Goal: Information Seeking & Learning: Find specific fact

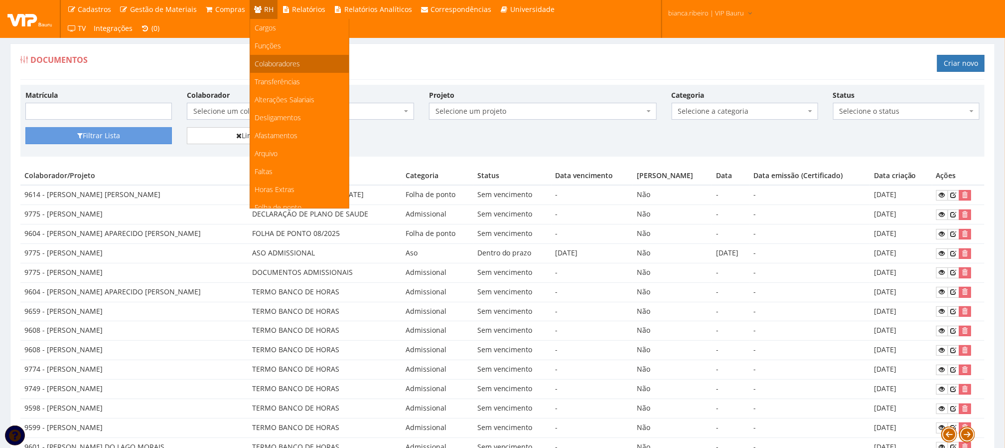
click at [287, 59] on span "Colaboradores" at bounding box center [277, 63] width 45 height 9
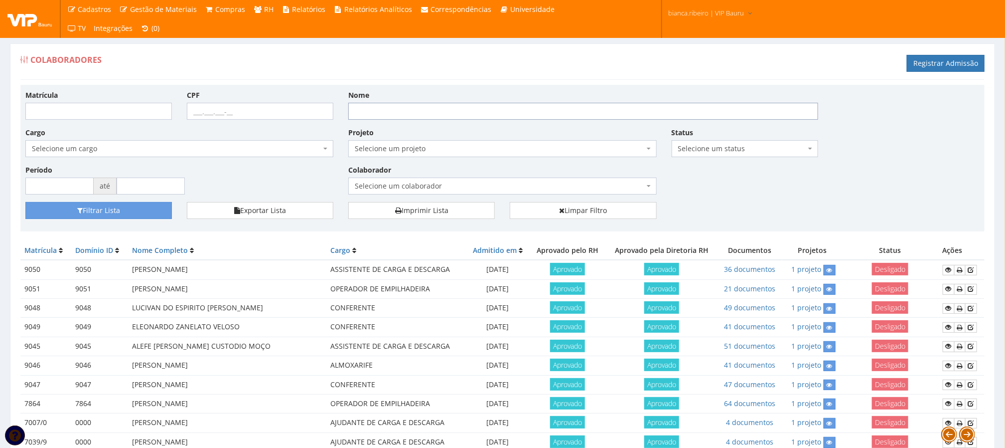
click at [511, 104] on input "Nome" at bounding box center [583, 111] width 470 height 17
type input "william eliezer"
click at [25, 202] on button "Filtrar Lista" at bounding box center [98, 210] width 147 height 17
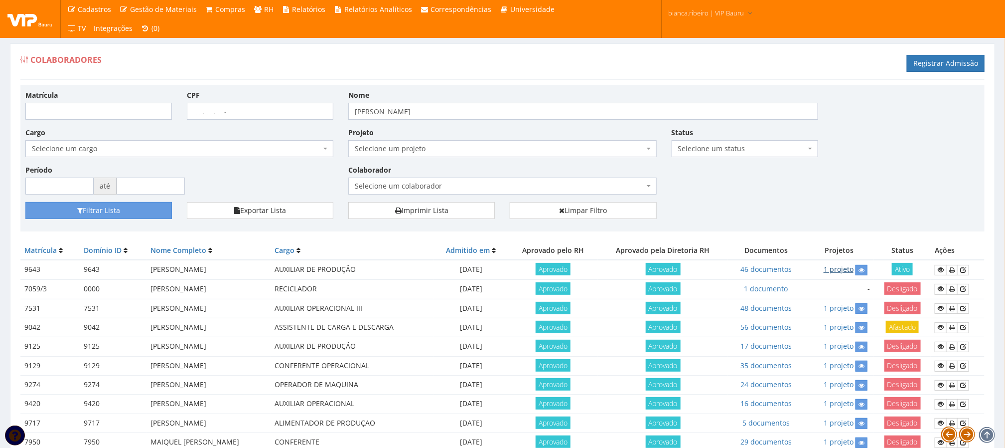
click at [837, 271] on link "1 projeto" at bounding box center [839, 268] width 30 height 9
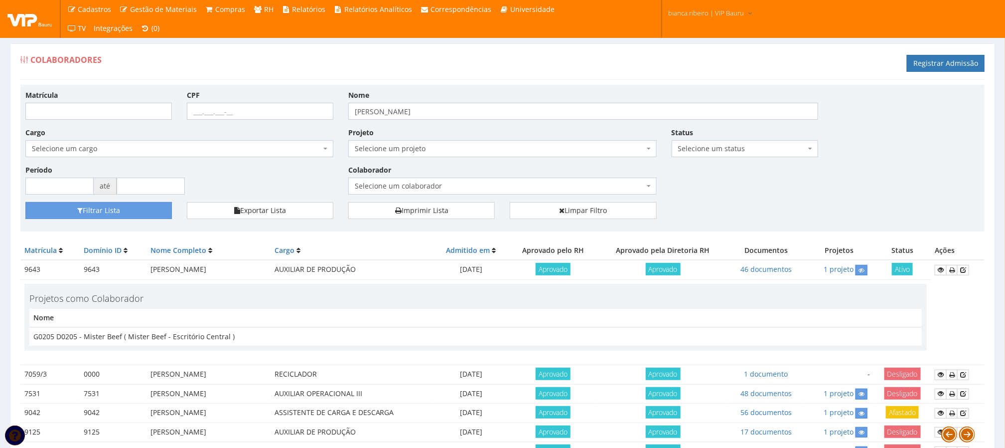
click at [164, 274] on td "WILLIAM ELIEZER PEREIRA" at bounding box center [209, 269] width 124 height 19
copy tr "WILLIAM ELIEZER PEREIRA"
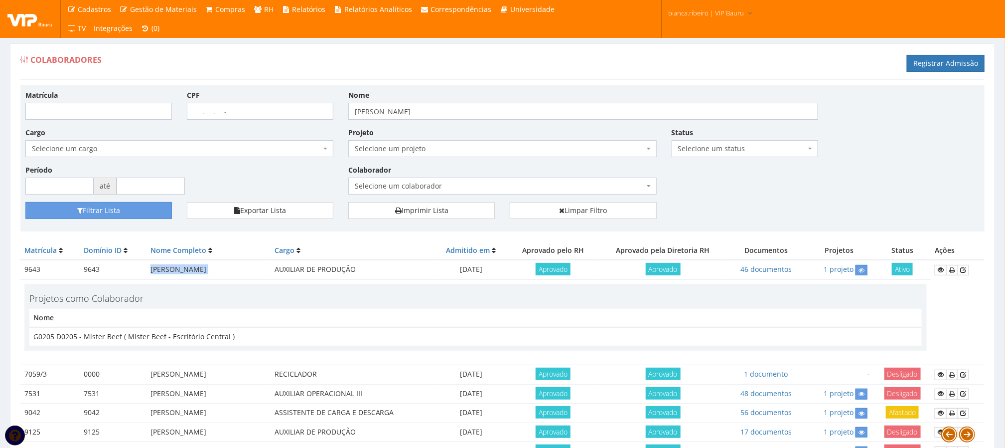
scroll to position [75, 0]
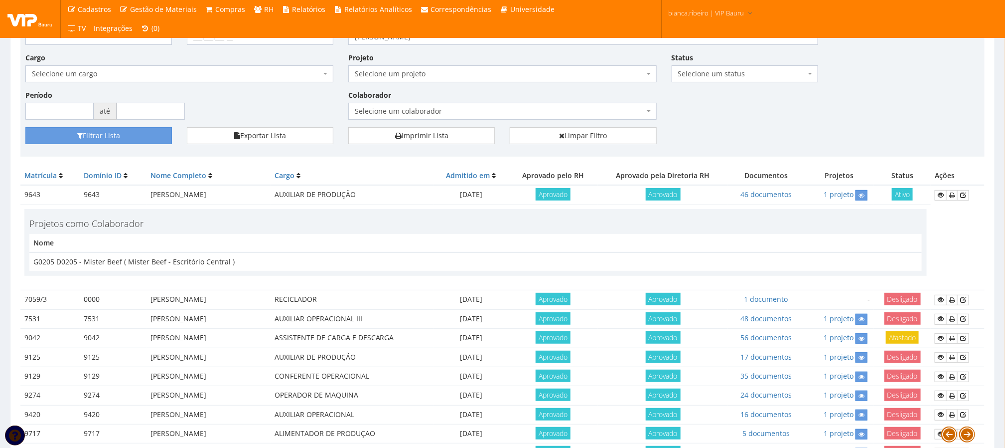
click at [87, 195] on td "9643" at bounding box center [113, 194] width 66 height 19
copy td "9643"
click at [229, 264] on td "G0205 D0205 - Mister Beef ( Mister Beef - Escritório Central )" at bounding box center [475, 261] width 893 height 18
click at [229, 263] on td "G0205 D0205 - Mister Beef ( Mister Beef - Escritório Central )" at bounding box center [475, 261] width 893 height 18
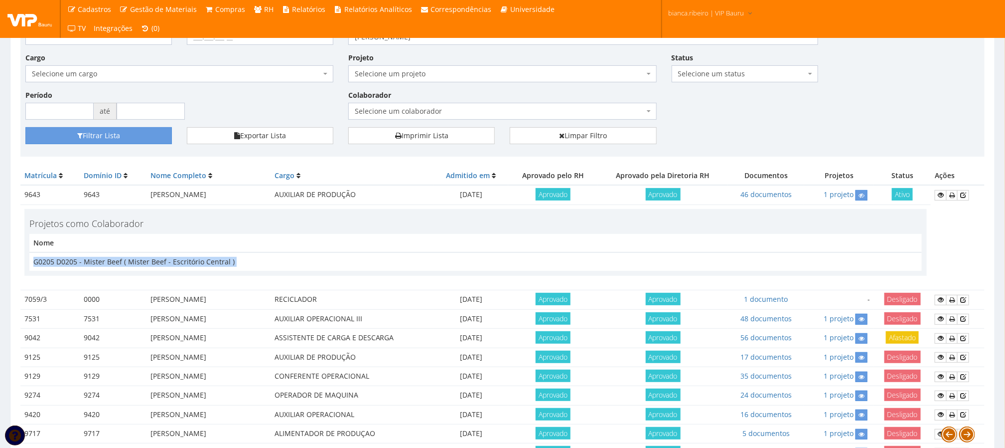
drag, startPoint x: 229, startPoint y: 263, endPoint x: 151, endPoint y: 262, distance: 78.3
click at [151, 262] on td "G0205 D0205 - Mister Beef ( Mister Beef - Escritório Central )" at bounding box center [475, 261] width 893 height 18
click at [320, 271] on td "G0205 D0205 - Mister Beef ( Mister Beef - Escritório Central )" at bounding box center [475, 261] width 893 height 18
drag, startPoint x: 272, startPoint y: 262, endPoint x: 84, endPoint y: 258, distance: 188.0
click at [84, 258] on td "G0205 D0205 - Mister Beef ( Mister Beef - Escritório Central )" at bounding box center [475, 261] width 893 height 18
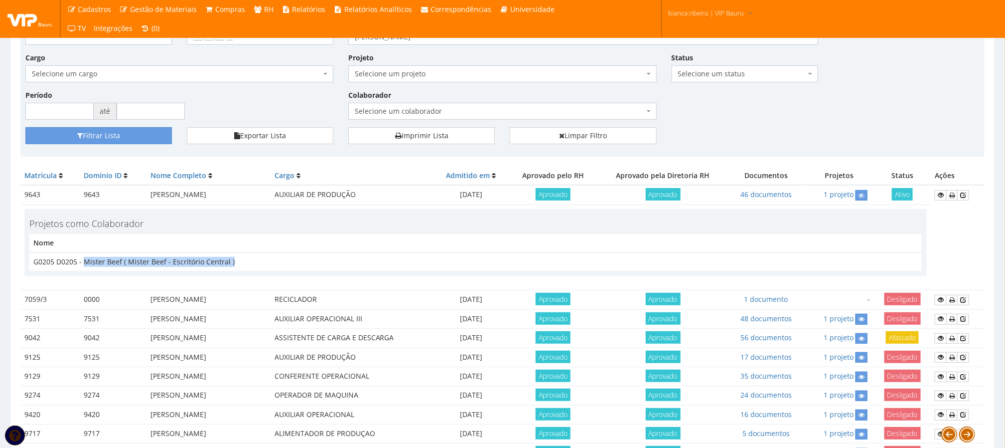
copy td "Mister Beef ( Mister Beef - Escritório Central )"
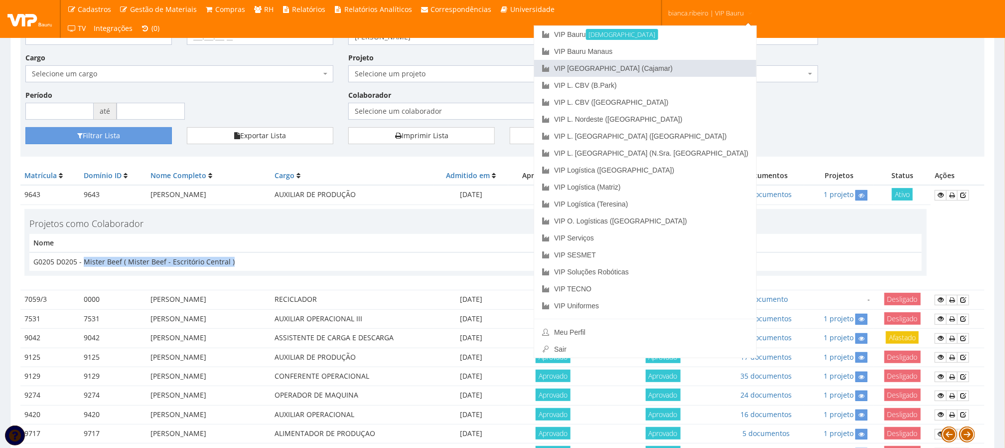
click at [700, 69] on link "VIP [GEOGRAPHIC_DATA] (Cajamar)" at bounding box center [645, 68] width 222 height 17
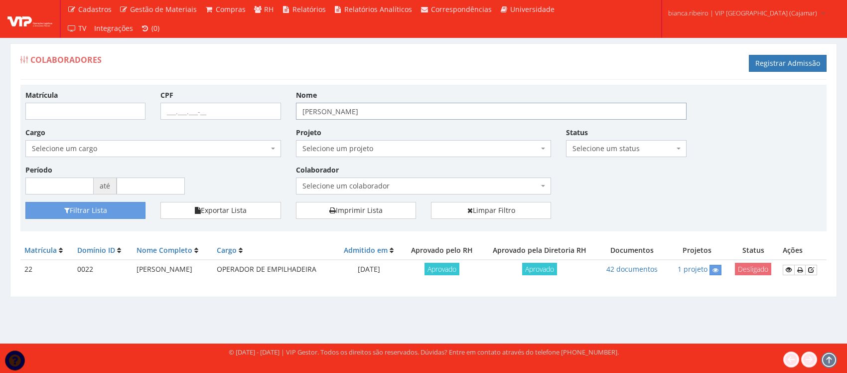
drag, startPoint x: 377, startPoint y: 118, endPoint x: 265, endPoint y: 118, distance: 112.2
click at [265, 118] on div "Matrícula CPF Nome william eliezer Cargo Selecione um cargo G1046 D0029 - 4110-…" at bounding box center [424, 146] width 812 height 112
type input "DEYVID OLIVEIRA"
click at [25, 202] on button "Filtrar Lista" at bounding box center [85, 210] width 120 height 17
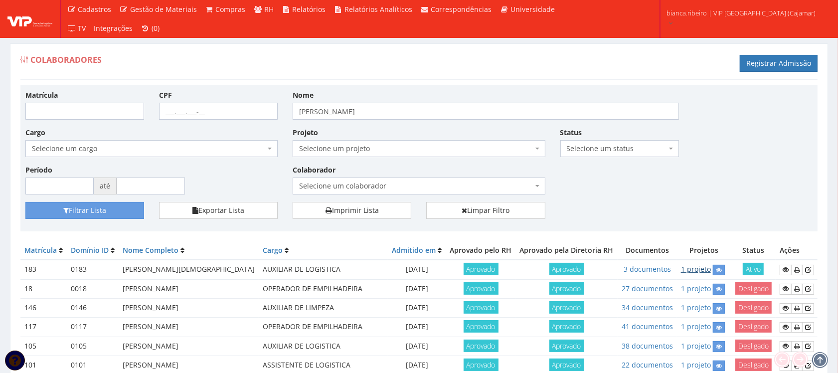
click at [711, 274] on link "1 projeto" at bounding box center [696, 268] width 30 height 9
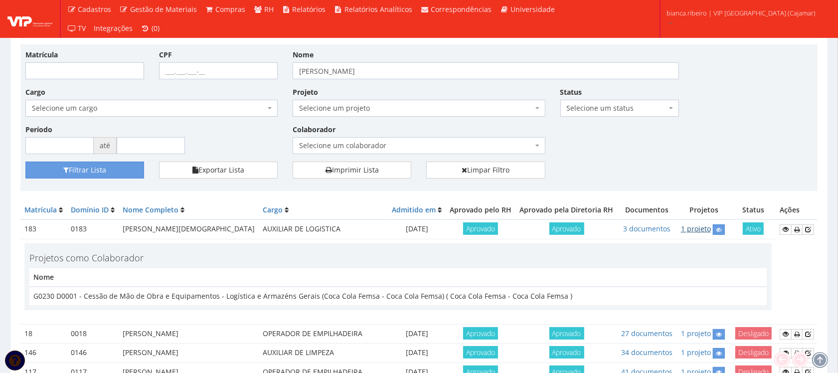
scroll to position [62, 0]
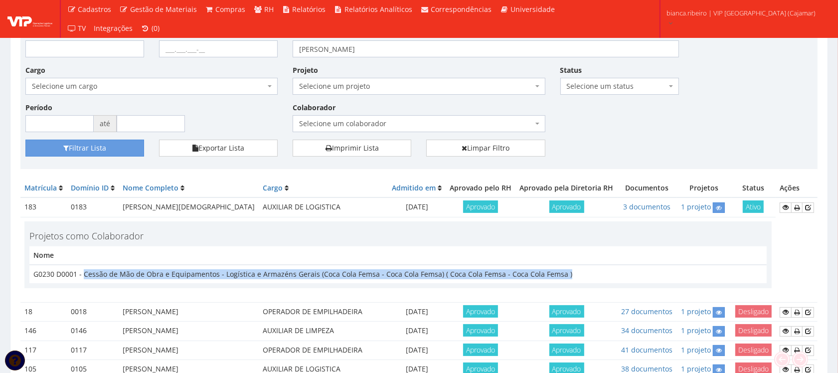
drag, startPoint x: 567, startPoint y: 293, endPoint x: 83, endPoint y: 303, distance: 484.1
click at [83, 283] on td "G0230 D0001 - Cessão de Mão de Obra e Equipamentos - Logística e Armazéns Gerai…" at bounding box center [397, 274] width 737 height 18
copy td "Cessão de Mão de Obra e Equipamentos - Logística e Armazéns Gerais (Coca Cola F…"
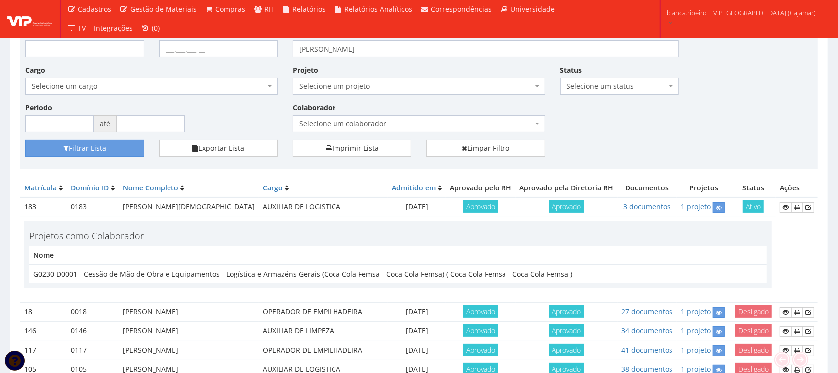
click at [397, 265] on th "Nome" at bounding box center [397, 255] width 737 height 18
click at [78, 214] on td "0183" at bounding box center [93, 206] width 52 height 19
copy tr "0183"
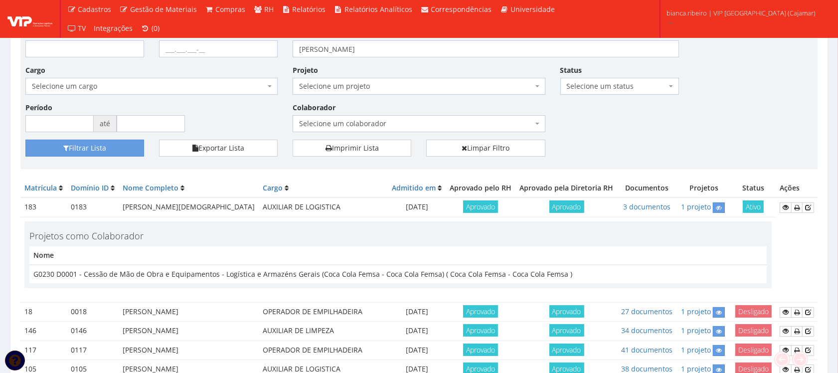
click at [151, 217] on td "DEYVID OLIVEIRA DE JESUS" at bounding box center [189, 206] width 140 height 19
copy tr "DEYVID OLIVEIRA DE JESUS"
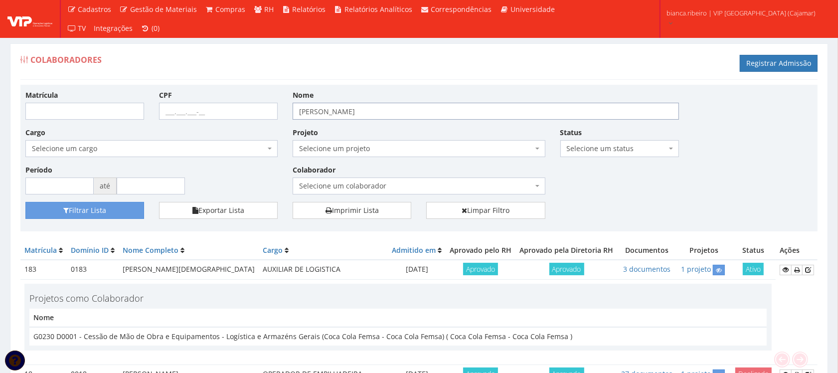
drag, startPoint x: 362, startPoint y: 110, endPoint x: 58, endPoint y: 92, distance: 304.1
click at [58, 92] on div "Matrícula CPF Nome DEYVID OLIVEIRA Cargo Selecione um cargo G1046 D0029 - 4110-…" at bounding box center [419, 146] width 802 height 112
type input "FELIPE MACHADO"
click at [25, 202] on button "Filtrar Lista" at bounding box center [84, 210] width 119 height 17
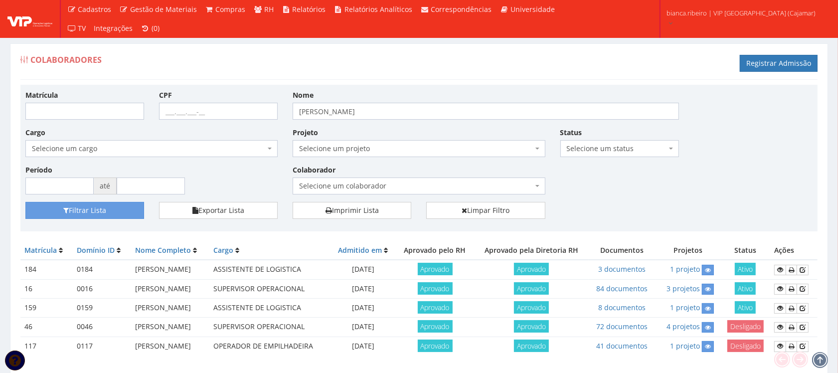
click at [168, 270] on td "[PERSON_NAME]" at bounding box center [170, 269] width 79 height 19
click at [168, 269] on td "[PERSON_NAME]" at bounding box center [170, 269] width 79 height 19
copy tr "[PERSON_NAME]"
click at [82, 268] on td "0184" at bounding box center [102, 269] width 58 height 19
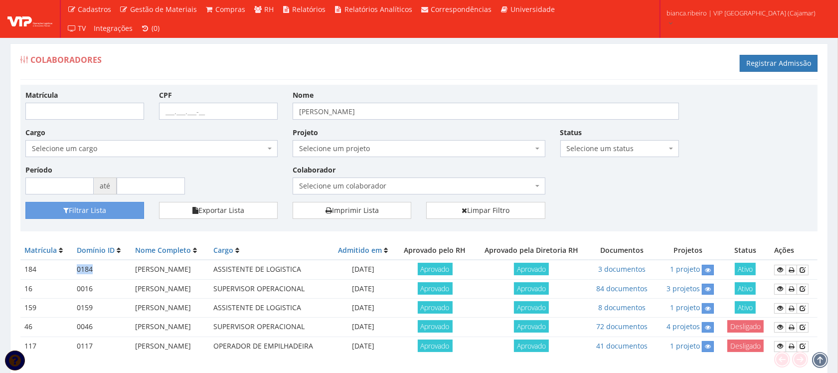
click at [83, 268] on td "0184" at bounding box center [102, 269] width 58 height 19
copy td "0184"
drag, startPoint x: 392, startPoint y: 117, endPoint x: 196, endPoint y: 101, distance: 197.1
click at [196, 99] on div "Matrícula CPF Nome FELIPE MACHADO Cargo Selecione um cargo G1046 D0029 - 4110-0…" at bounding box center [419, 146] width 802 height 112
type input "[PERSON_NAME]"
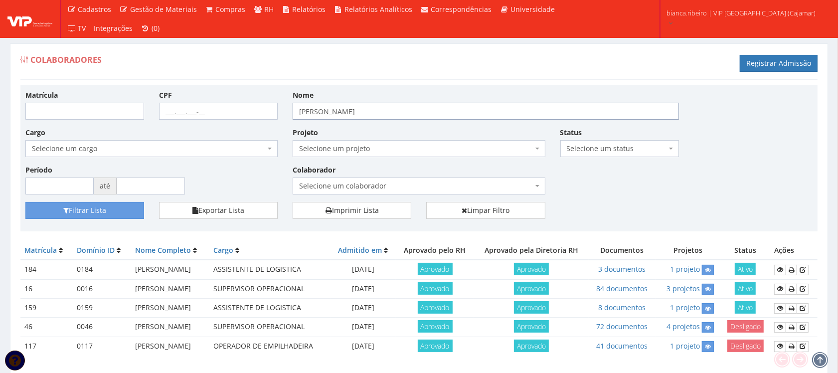
click at [25, 202] on button "Filtrar Lista" at bounding box center [84, 210] width 119 height 17
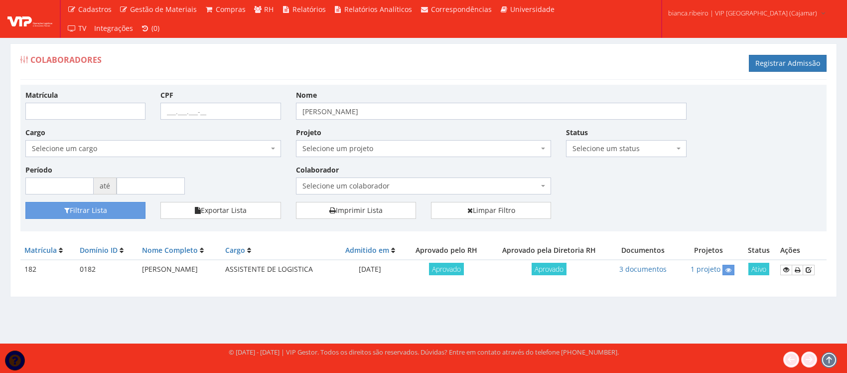
click at [175, 267] on td "[PERSON_NAME]" at bounding box center [179, 269] width 83 height 19
click at [175, 267] on td "GIULIA RODRIGUES PARPINELLI" at bounding box center [179, 269] width 83 height 19
copy tr "GIULIA RODRIGUES PARPINELLI"
click at [84, 268] on td "0182" at bounding box center [107, 269] width 62 height 19
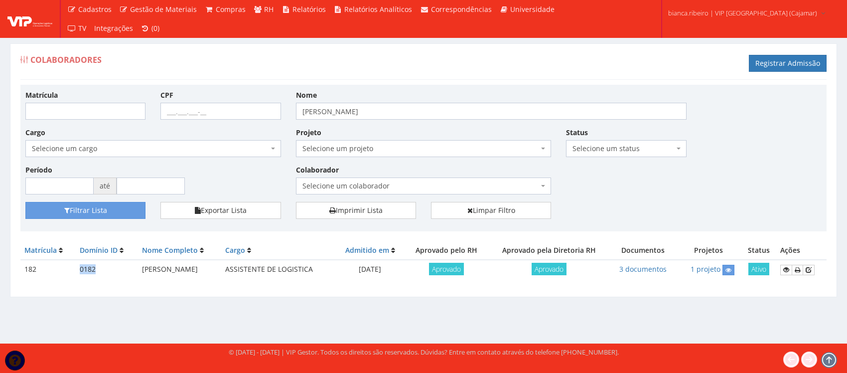
click at [84, 268] on td "0182" at bounding box center [107, 269] width 62 height 19
copy td "0182"
click at [420, 113] on input "GIULIA R PARPINELLI" at bounding box center [491, 111] width 391 height 17
type input "G"
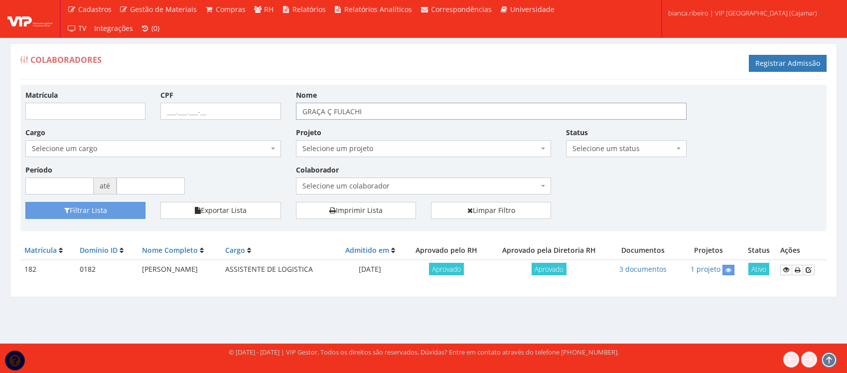
type input "GRAÇA Ç FULACHI"
click at [25, 202] on button "Filtrar Lista" at bounding box center [85, 210] width 120 height 17
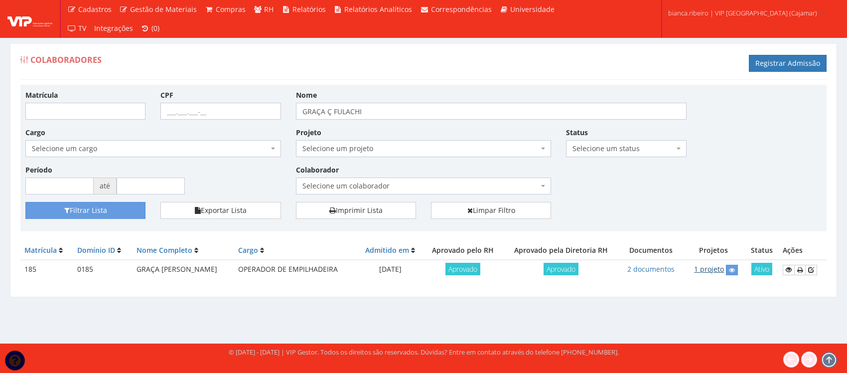
click at [718, 270] on link "1 projeto" at bounding box center [709, 268] width 30 height 9
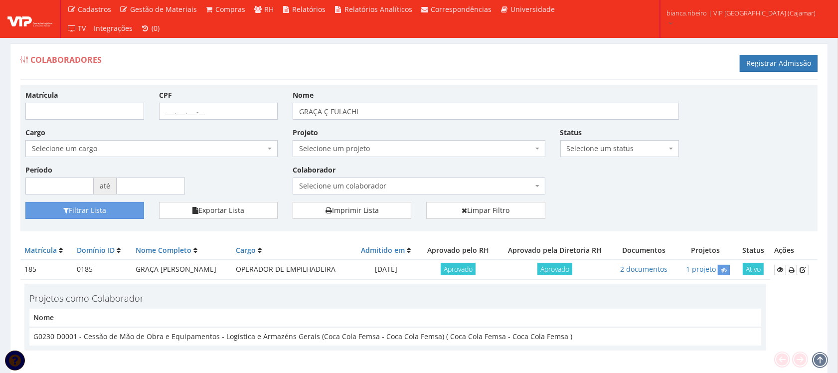
click at [232, 267] on td "GRAÇA LETICIA FULACHI OLIVEIRA SANTOS PEREIRA" at bounding box center [182, 269] width 100 height 19
click at [232, 266] on td "GRAÇA LETICIA FULACHI OLIVEIRA SANTOS PEREIRA" at bounding box center [182, 269] width 100 height 19
copy tr "GRAÇA LETICIA FULACHI OLIVEIRA SANTOS PEREIRA"
click at [81, 268] on td "0185" at bounding box center [102, 269] width 59 height 19
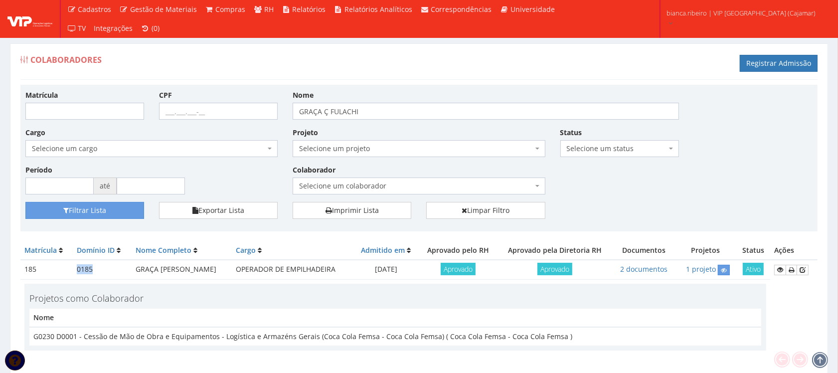
click at [81, 267] on td "0185" at bounding box center [102, 269] width 59 height 19
copy td "0185"
click at [372, 120] on input "GRAÇA Ç FULACHI" at bounding box center [486, 111] width 386 height 17
click at [372, 121] on div "Matrícula CPF Nome GRAÇA Ç FULACHI Cargo Selecione um cargo G1046 D0029 - 4110-…" at bounding box center [419, 146] width 802 height 112
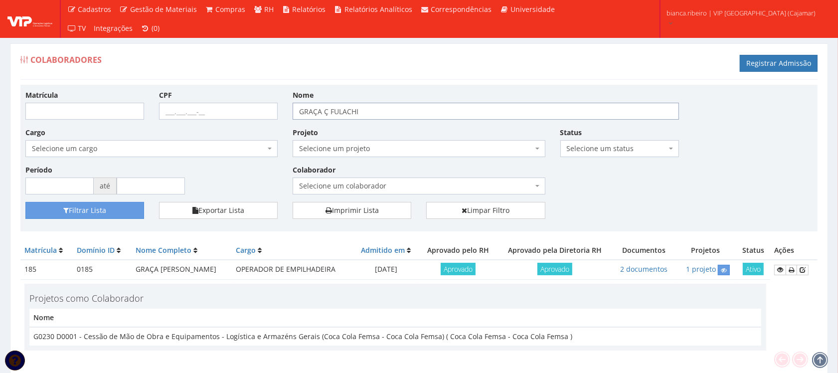
click at [374, 115] on input "GRAÇA Ç FULACHI" at bounding box center [486, 111] width 386 height 17
click at [374, 114] on input "GRAÇA Ç FULACHI" at bounding box center [486, 111] width 386 height 17
click at [374, 113] on input "GRAÇA Ç FULACHI" at bounding box center [486, 111] width 386 height 17
type input "HENRIQUE RABELO LEANDRO"
click at [25, 202] on button "Filtrar Lista" at bounding box center [84, 210] width 119 height 17
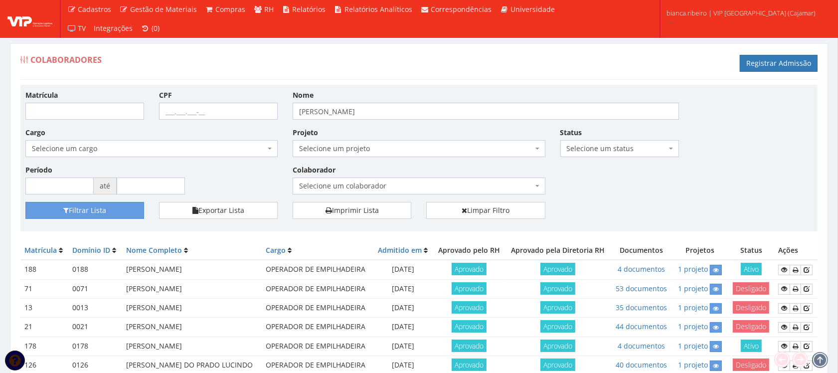
click at [148, 265] on td "[PERSON_NAME]" at bounding box center [192, 269] width 140 height 19
copy tr "[PERSON_NAME]"
click at [80, 267] on td "0188" at bounding box center [95, 269] width 54 height 19
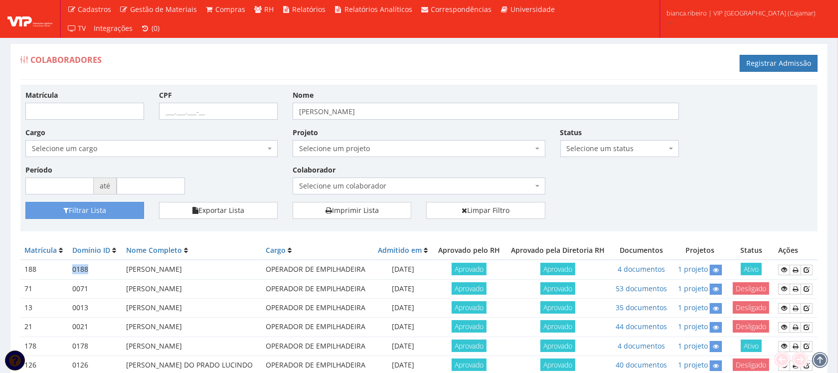
click at [80, 267] on td "0188" at bounding box center [95, 269] width 54 height 19
copy td "0188"
click at [417, 119] on input "[PERSON_NAME]" at bounding box center [486, 111] width 386 height 17
click at [417, 118] on input "[PERSON_NAME]" at bounding box center [486, 111] width 386 height 17
click at [417, 118] on input "HENRIQUE RABELO LEANDRO" at bounding box center [486, 111] width 386 height 17
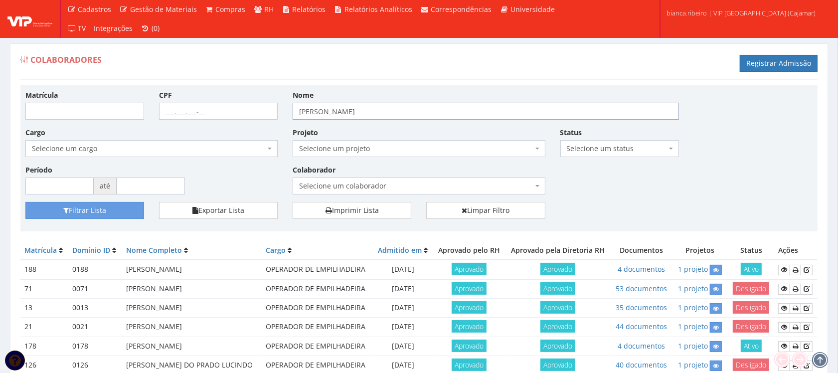
type input "[PERSON_NAME]"
click at [25, 202] on button "Filtrar Lista" at bounding box center [84, 210] width 119 height 17
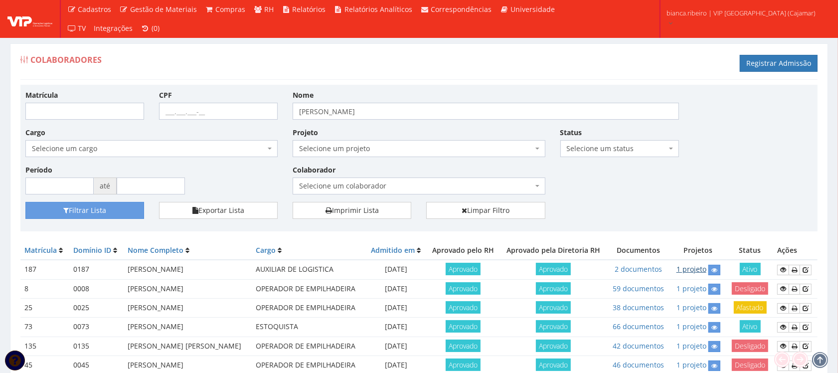
click at [704, 271] on link "1 projeto" at bounding box center [691, 268] width 30 height 9
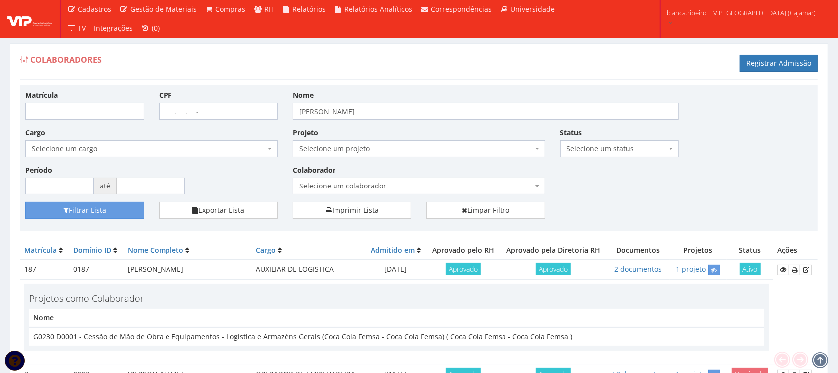
click at [188, 264] on td "JOAO PEDRO DE SOUSA SILVA" at bounding box center [188, 269] width 128 height 19
click at [193, 268] on td "JOAO PEDRO DE SOUSA SILVA" at bounding box center [188, 269] width 128 height 19
click at [193, 267] on td "JOAO PEDRO DE SOUSA SILVA" at bounding box center [188, 269] width 128 height 19
copy tr "JOAO PEDRO DE SOUSA SILVA"
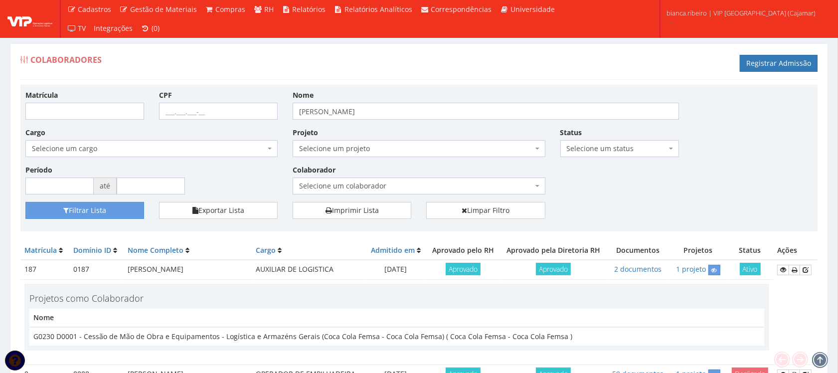
click at [79, 273] on td "0187" at bounding box center [96, 269] width 55 height 19
copy td "0187"
click at [395, 109] on input "JOAO PEDRO SOUSA" at bounding box center [486, 111] width 386 height 17
click at [395, 108] on input "JOAO PEDRO SOUSA" at bounding box center [486, 111] width 386 height 17
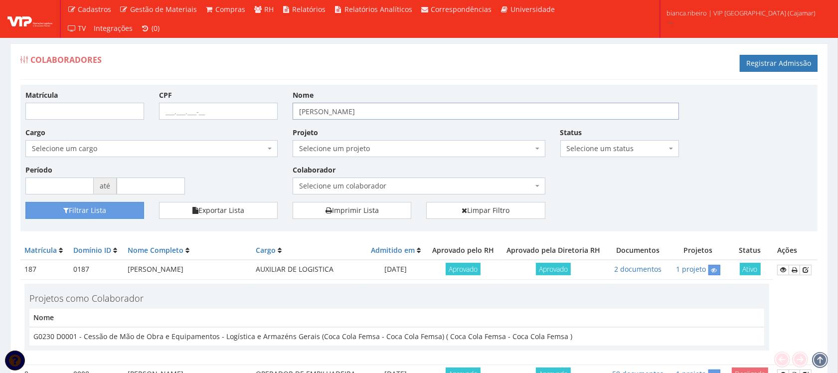
click at [395, 108] on input "JOAO PEDRO SOUSA" at bounding box center [486, 111] width 386 height 17
type input "KAIO H MACIEL"
click at [25, 202] on button "Filtrar Lista" at bounding box center [84, 210] width 119 height 17
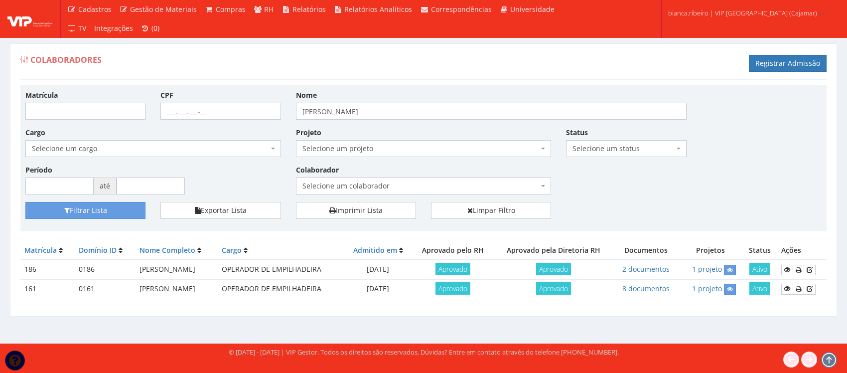
click at [218, 265] on td "[PERSON_NAME]" at bounding box center [177, 269] width 82 height 19
copy tr "[PERSON_NAME]"
click at [88, 269] on td "0186" at bounding box center [105, 269] width 61 height 19
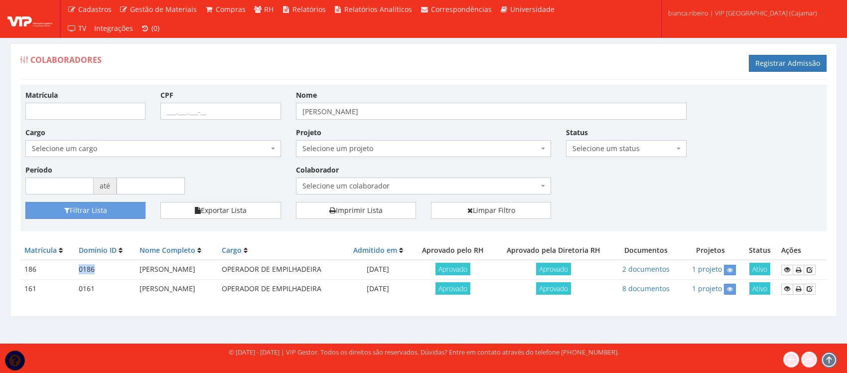
click at [88, 269] on td "0186" at bounding box center [105, 269] width 61 height 19
copy td "0186"
click at [370, 115] on input "[PERSON_NAME]" at bounding box center [491, 111] width 391 height 17
click at [370, 114] on input "[PERSON_NAME]" at bounding box center [491, 111] width 391 height 17
click at [370, 113] on input "[PERSON_NAME]" at bounding box center [491, 111] width 391 height 17
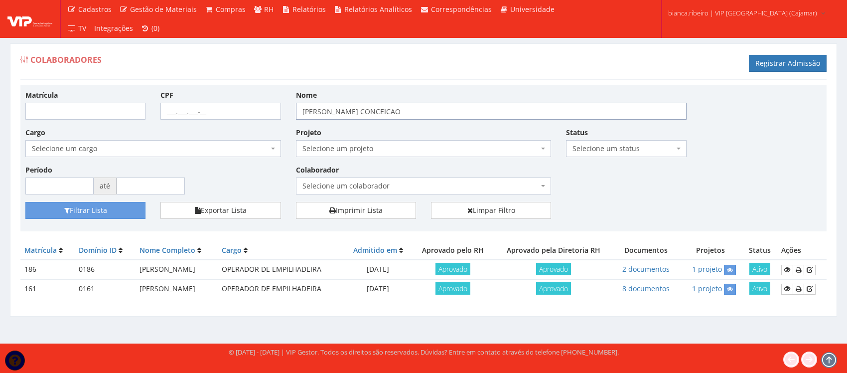
type input "[PERSON_NAME] CONCEICAO"
click at [25, 202] on button "Filtrar Lista" at bounding box center [85, 210] width 120 height 17
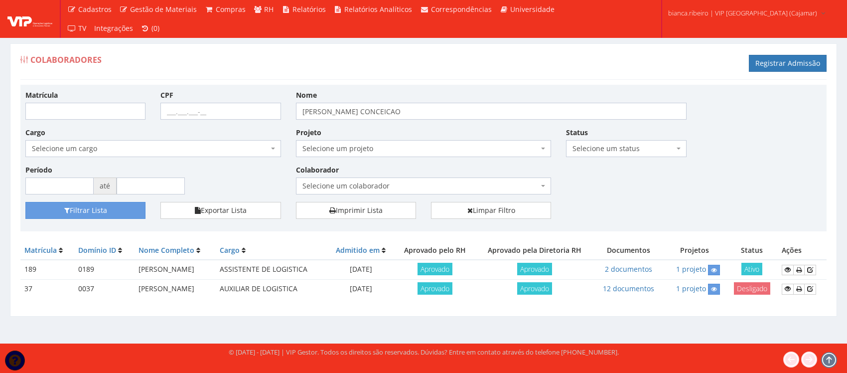
click at [188, 272] on td "[PERSON_NAME]" at bounding box center [175, 269] width 81 height 19
copy tr "[PERSON_NAME]"
click at [83, 268] on td "0189" at bounding box center [104, 269] width 60 height 19
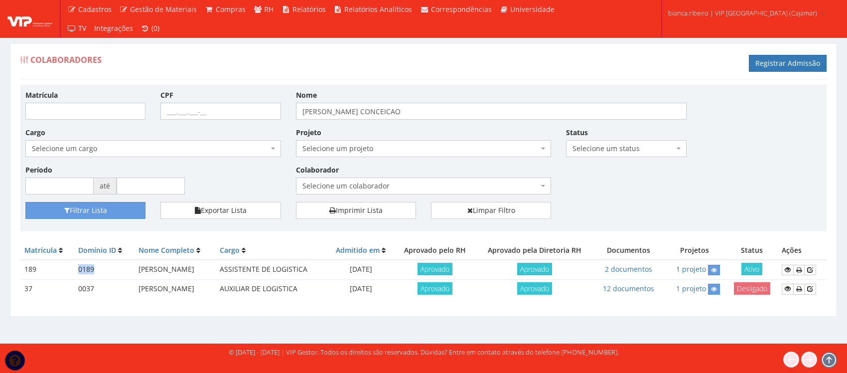
click at [83, 268] on td "0189" at bounding box center [104, 269] width 60 height 19
copy td "0189"
